Goal: Task Accomplishment & Management: Manage account settings

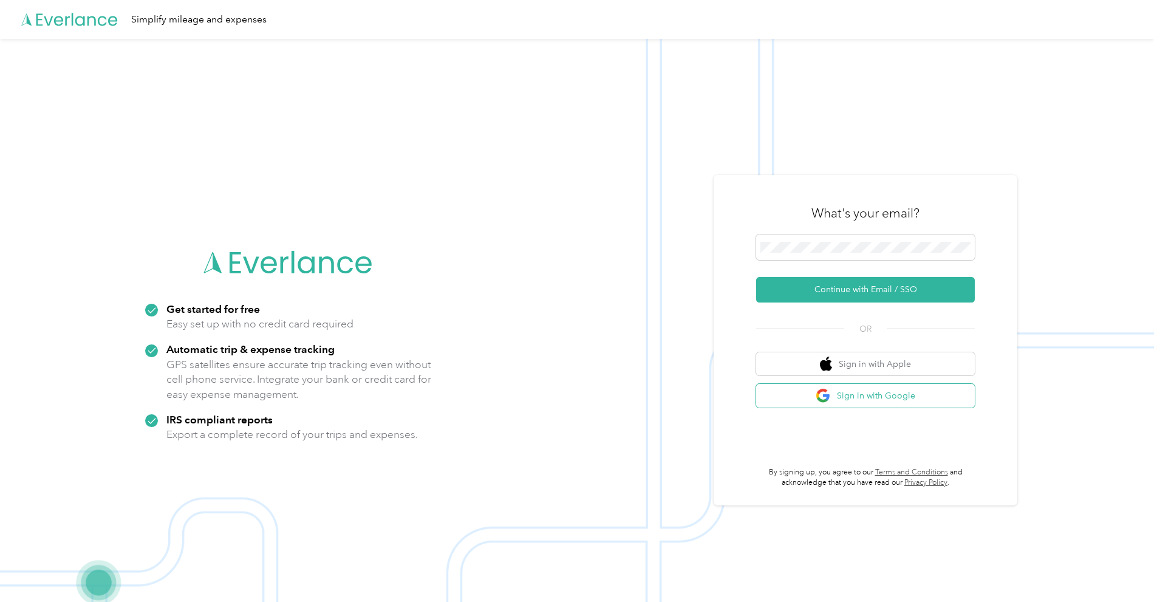
click at [876, 398] on button "Sign in with Google" at bounding box center [865, 396] width 219 height 24
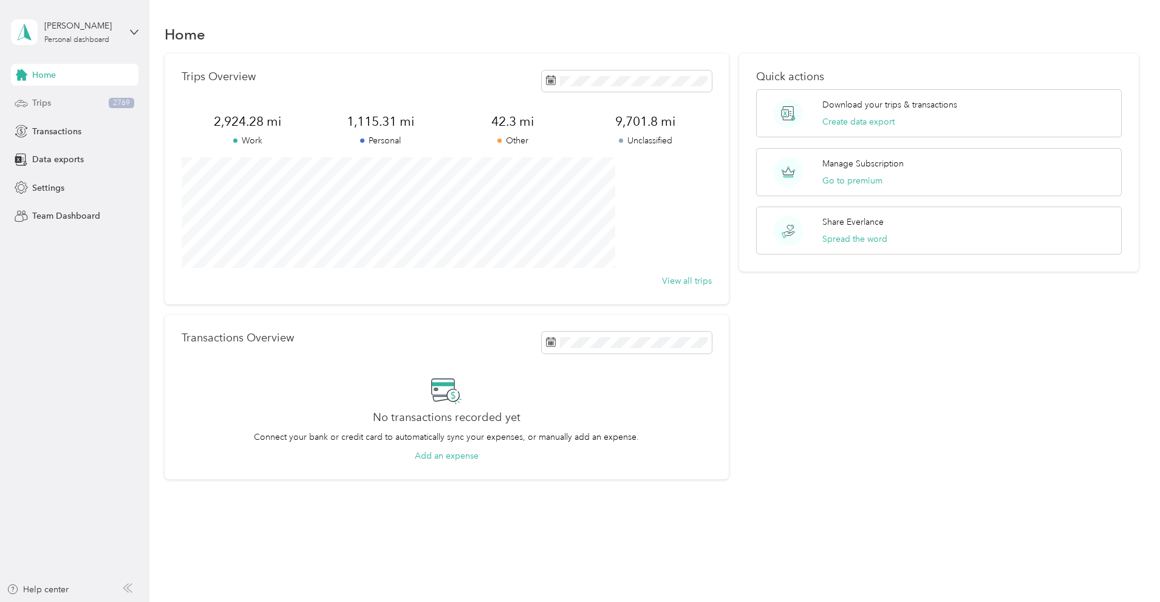
click at [61, 106] on div "Trips 2769" at bounding box center [74, 103] width 127 height 22
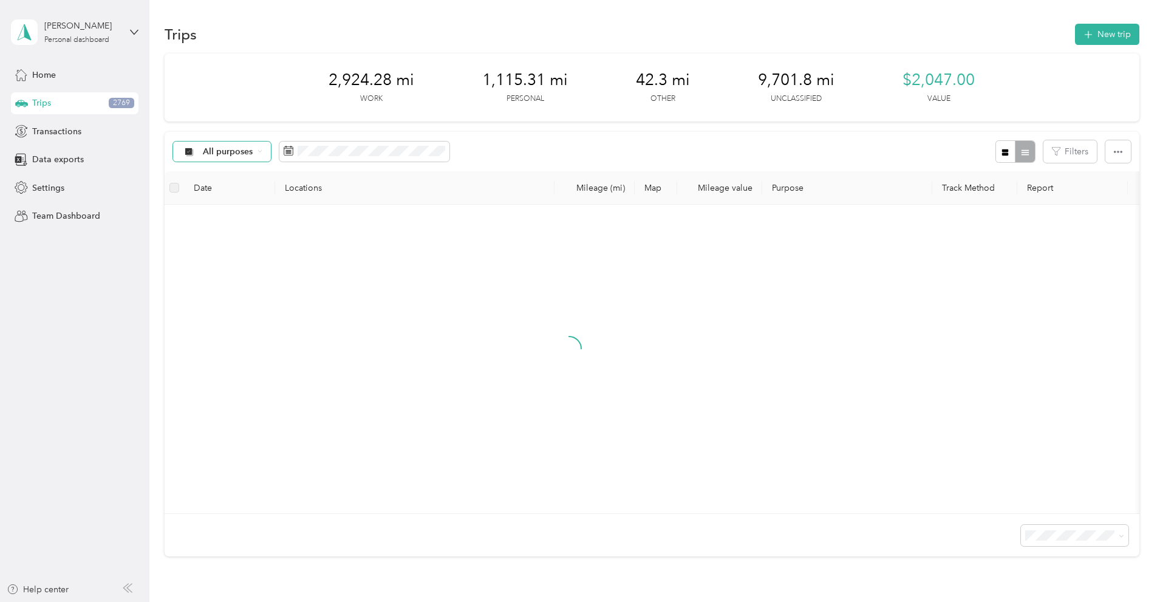
click at [253, 155] on span "All purposes" at bounding box center [228, 152] width 50 height 8
click at [303, 193] on span "Unclassified" at bounding box center [341, 194] width 115 height 13
